Goal: Information Seeking & Learning: Learn about a topic

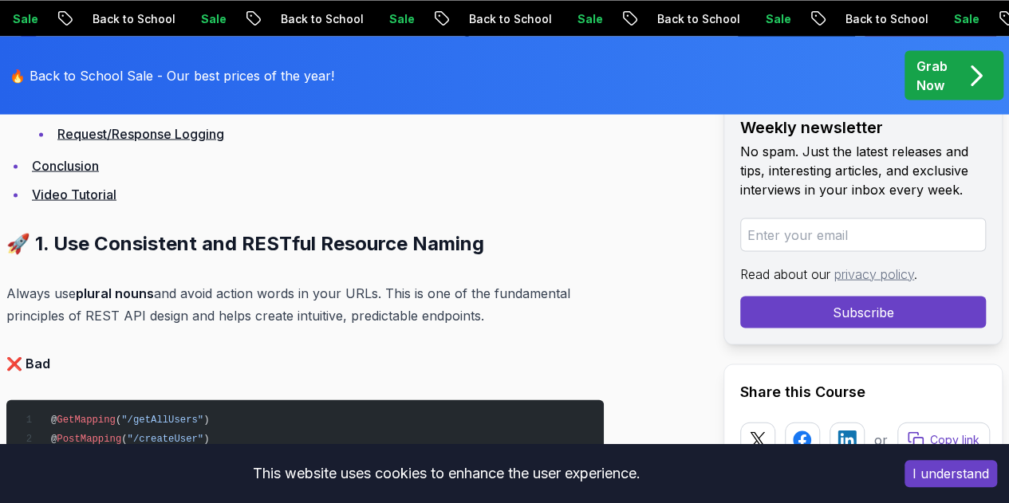
scroll to position [1336, 0]
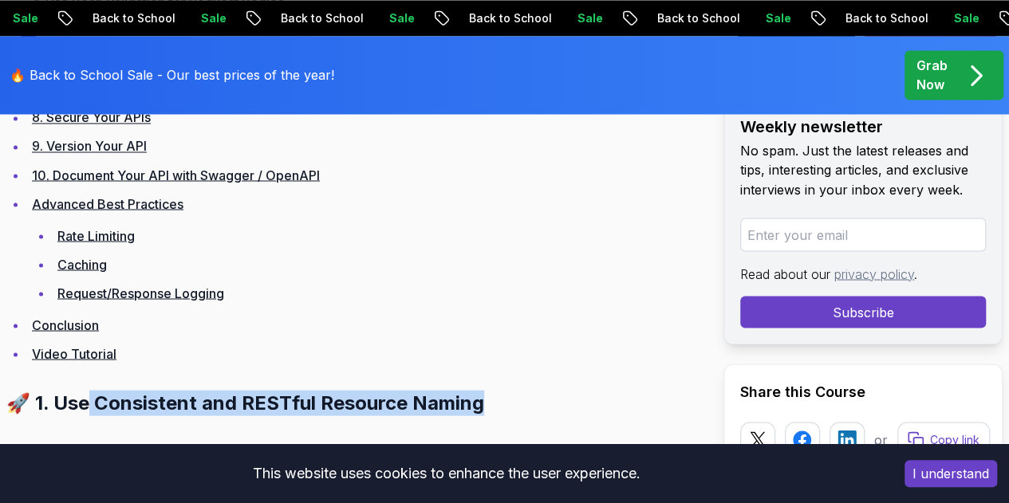
drag, startPoint x: 428, startPoint y: 218, endPoint x: 81, endPoint y: 202, distance: 347.2
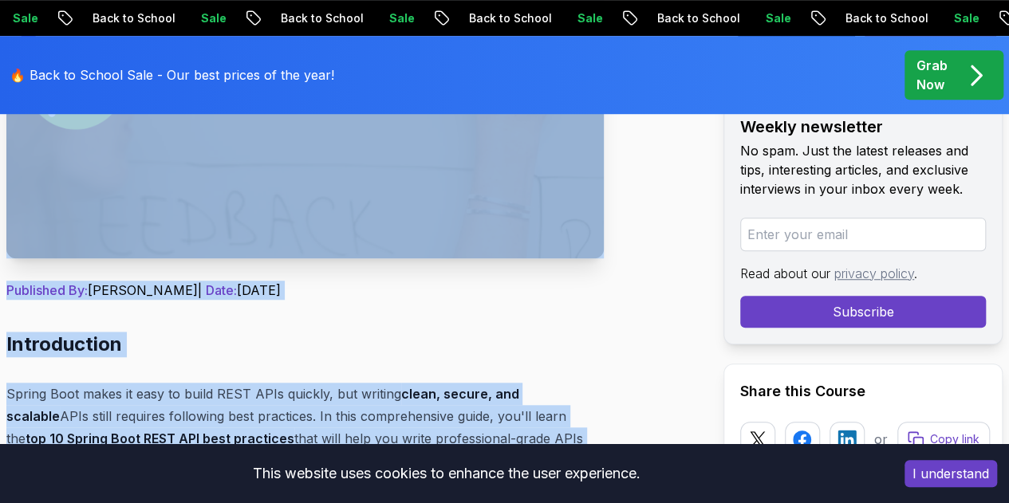
scroll to position [499, 0]
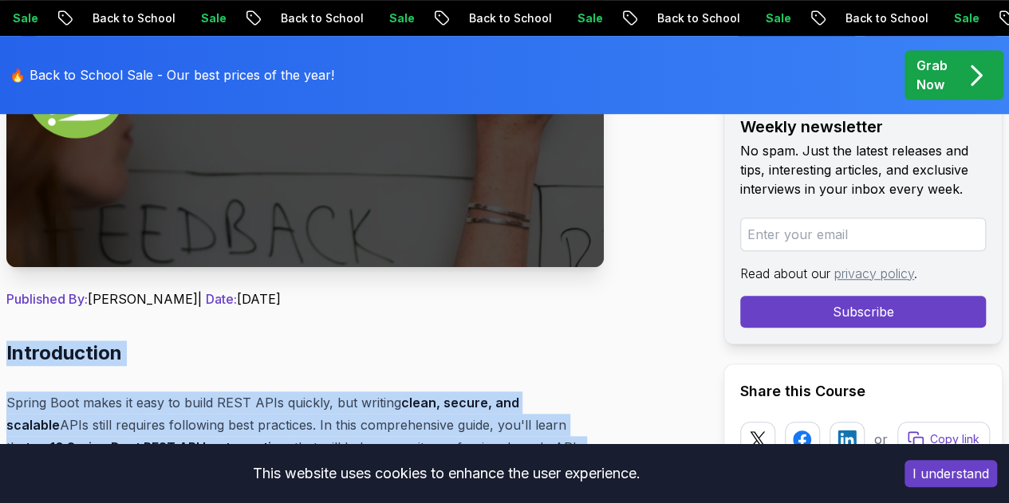
drag, startPoint x: 348, startPoint y: 305, endPoint x: 0, endPoint y: 293, distance: 347.9
copy div "Loremipsumdo Sitame Cons adipi el sedd ei tempo INCI UTLa etdolor, mag aliquae …"
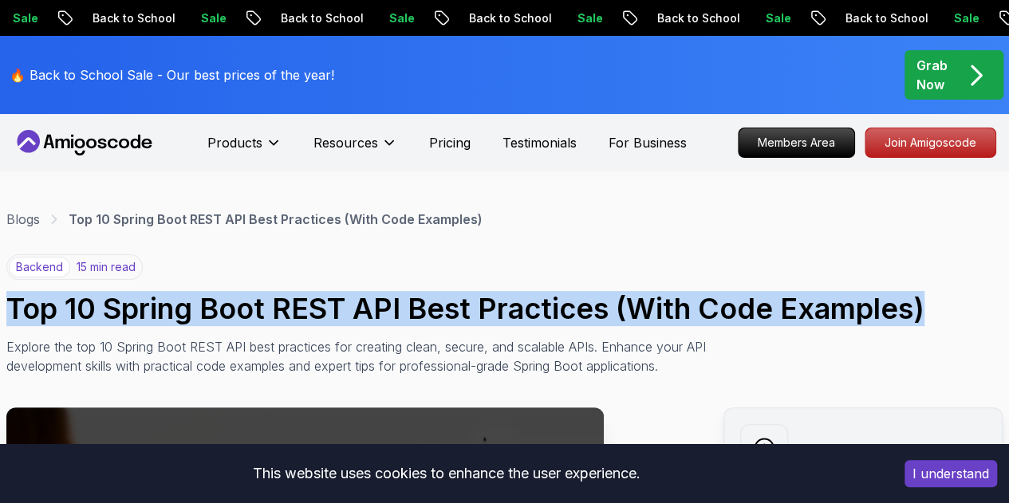
drag, startPoint x: 825, startPoint y: 279, endPoint x: 5, endPoint y: 277, distance: 820.5
click at [6, 293] on h1 "Top 10 Spring Boot REST API Best Practices (With Code Examples)" at bounding box center [504, 309] width 996 height 32
copy h1 "Top 10 Spring Boot REST API Best Practices (With Code Examples)"
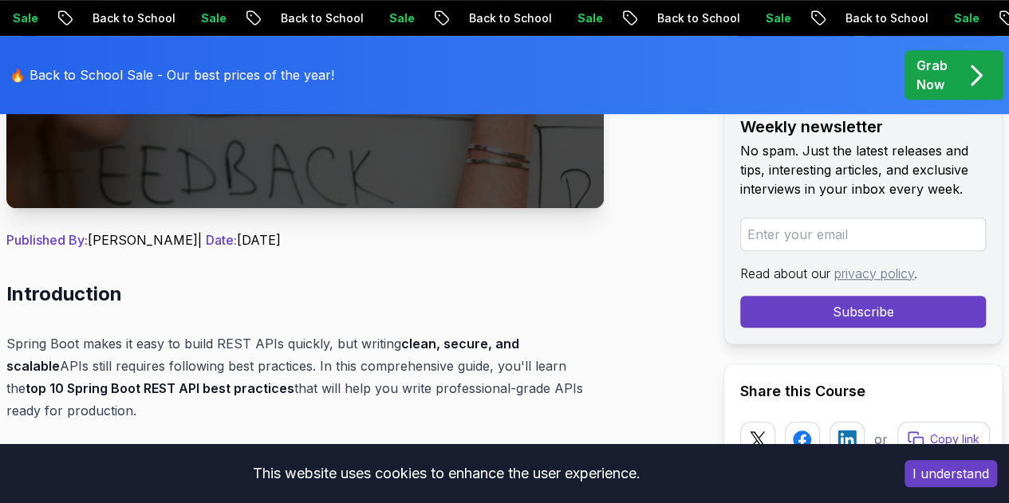
scroll to position [319, 0]
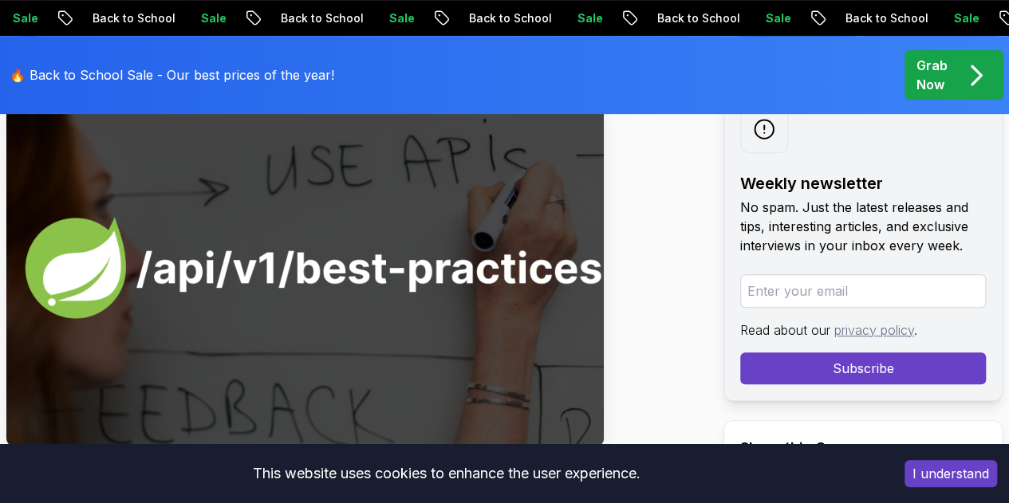
click at [252, 246] on img at bounding box center [304, 268] width 597 height 359
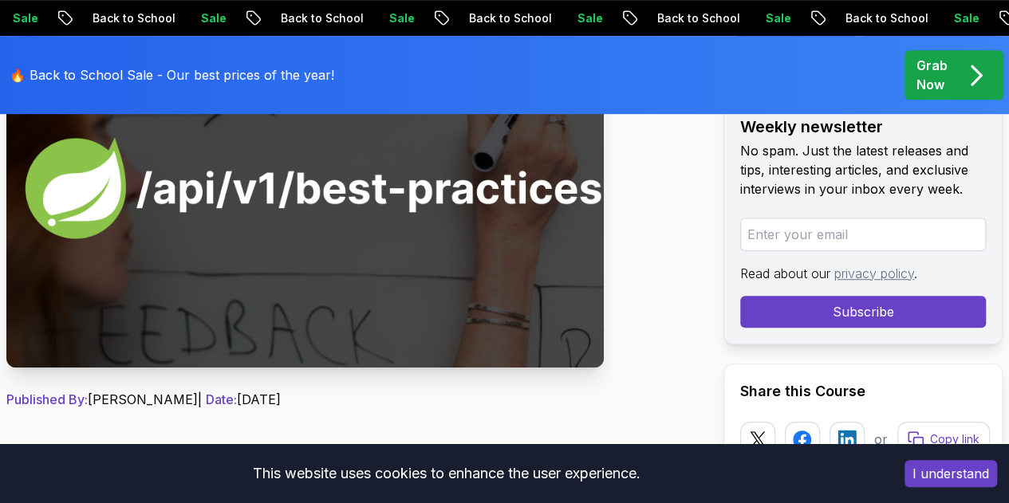
scroll to position [0, 0]
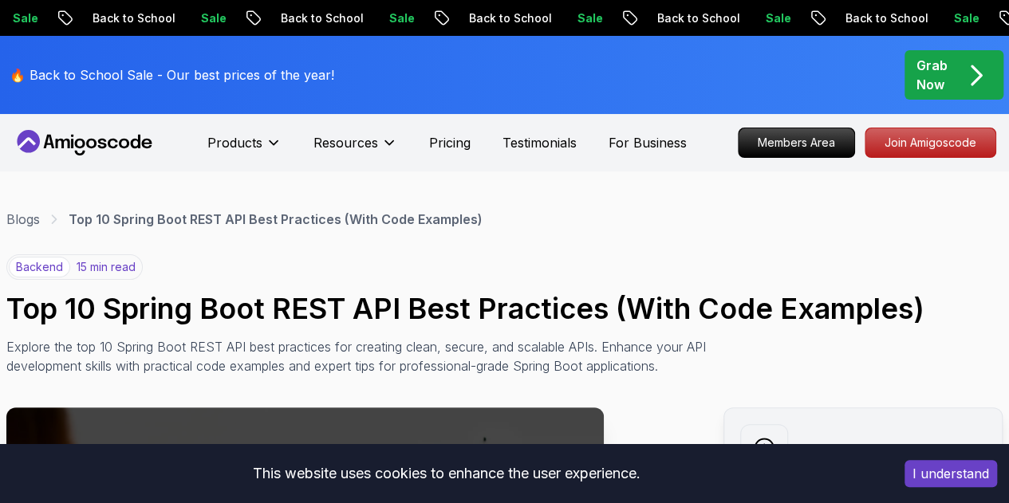
click at [840, 210] on div "Blogs Top 10 Spring Boot REST API Best Practices (With Code Examples)" at bounding box center [504, 219] width 996 height 19
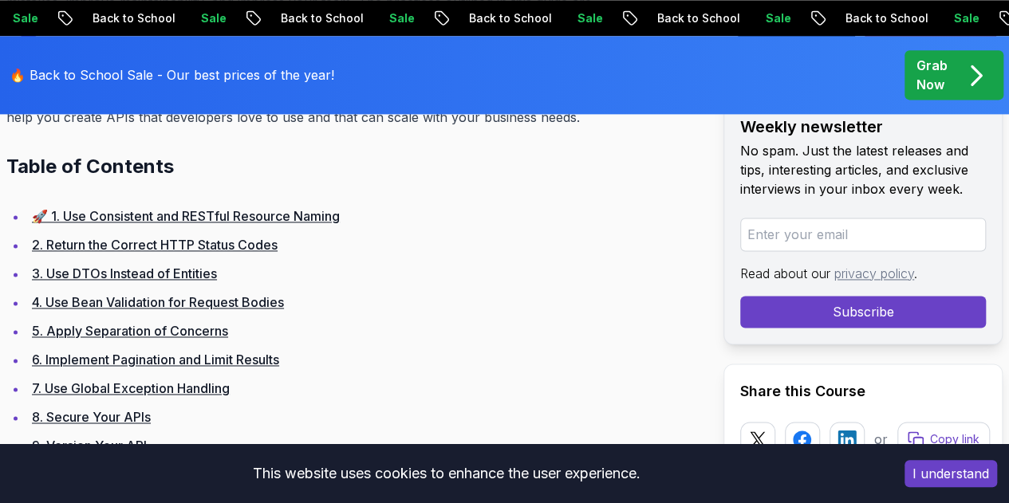
scroll to position [1116, 0]
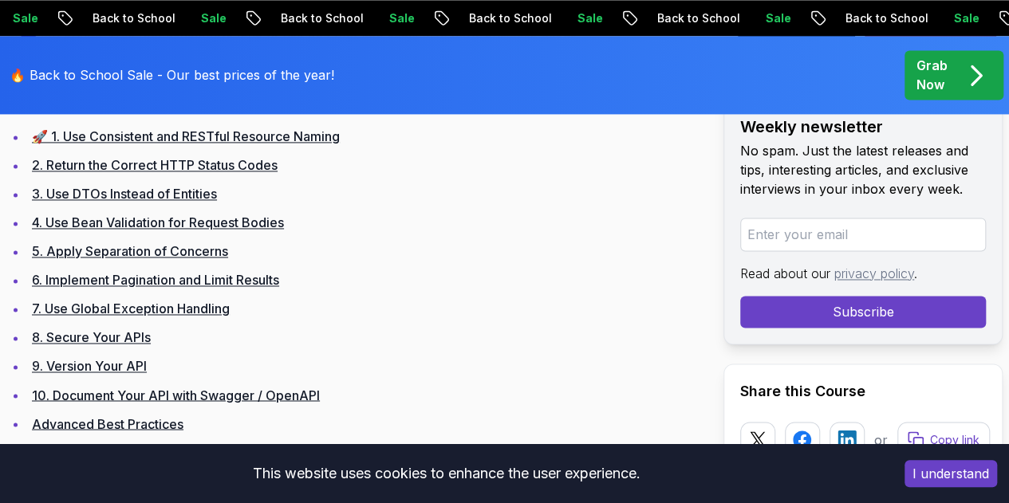
click at [77, 329] on link "8. Secure Your APIs" at bounding box center [91, 337] width 119 height 16
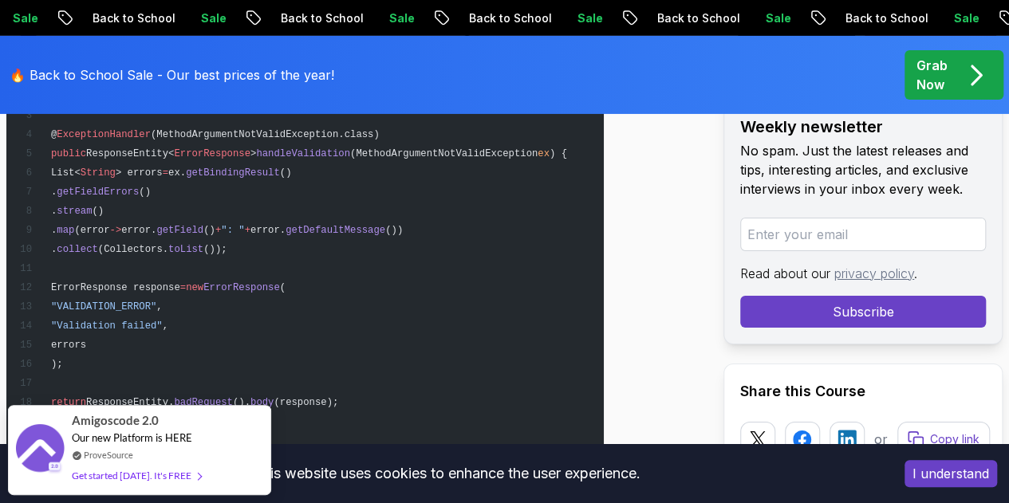
scroll to position [11844, 0]
